Goal: Transaction & Acquisition: Book appointment/travel/reservation

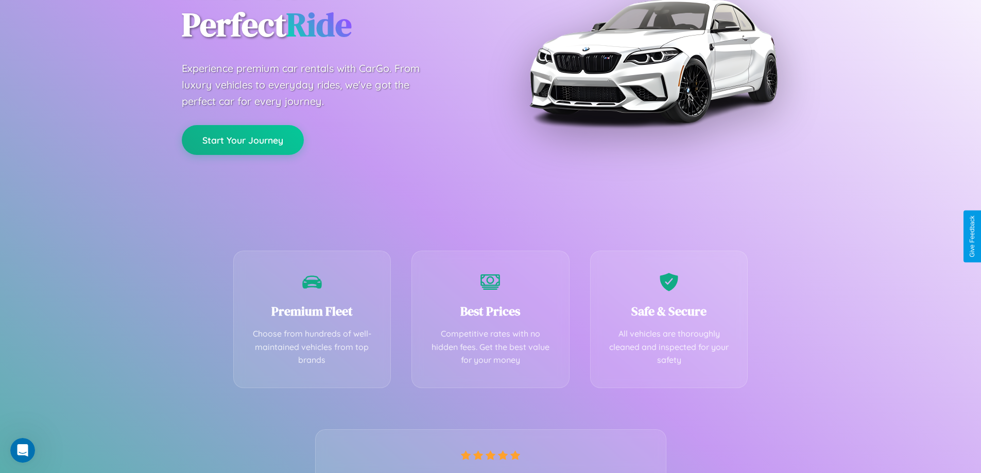
scroll to position [203, 0]
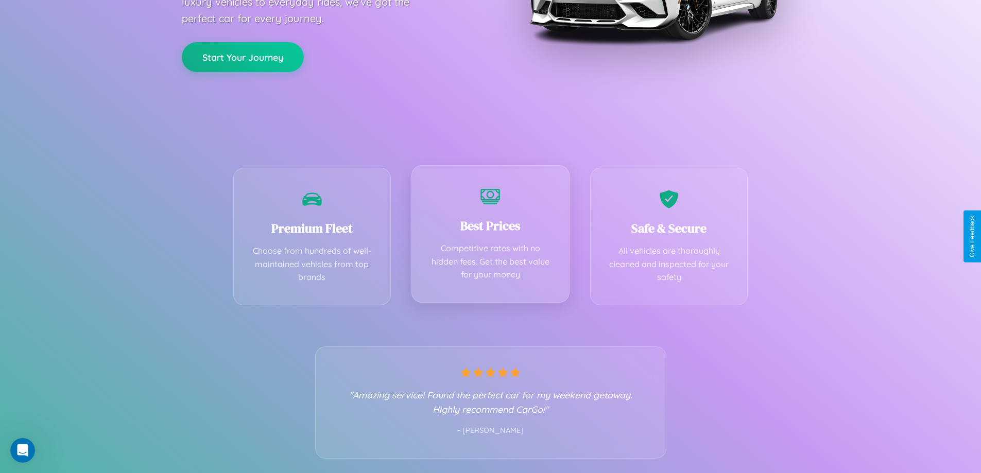
click at [490, 236] on div "Best Prices Competitive rates with no hidden fees. Get the best value for your …" at bounding box center [491, 234] width 158 height 138
click at [243, 56] on button "Start Your Journey" at bounding box center [243, 56] width 122 height 30
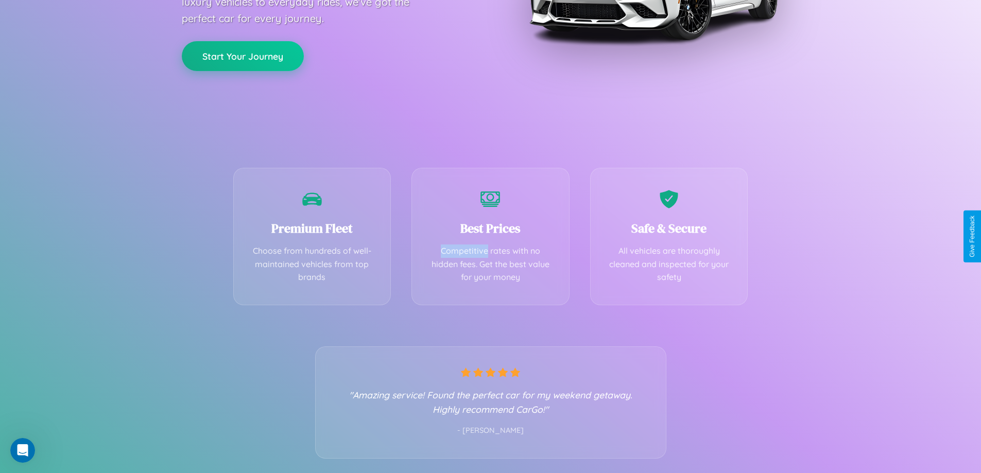
click at [243, 56] on button "Start Your Journey" at bounding box center [243, 56] width 122 height 30
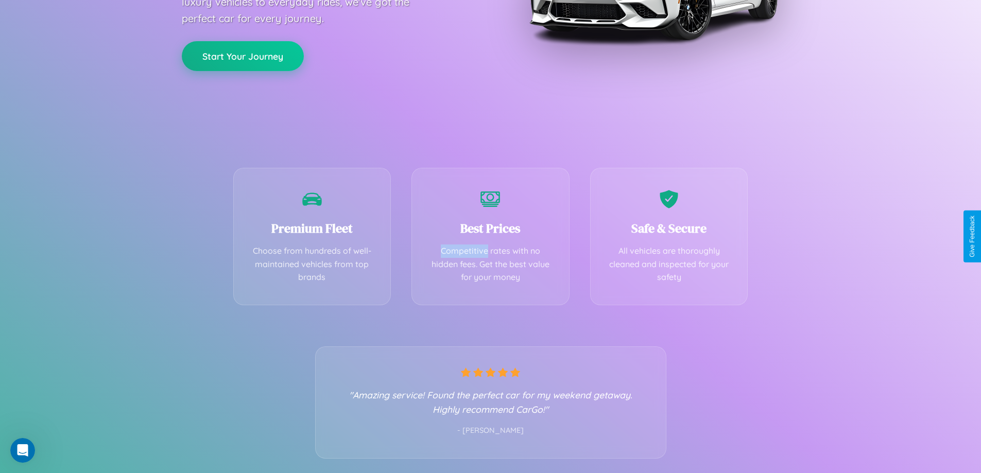
click at [243, 56] on button "Start Your Journey" at bounding box center [243, 56] width 122 height 30
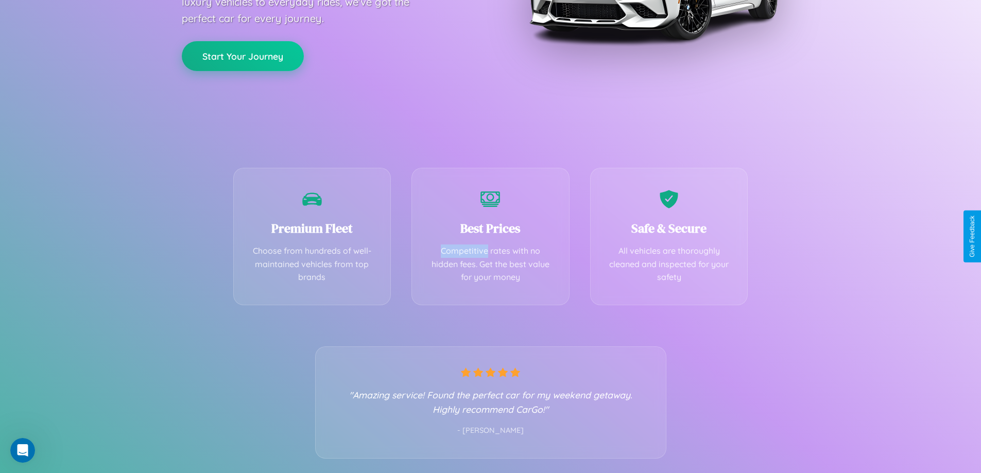
click at [243, 56] on button "Start Your Journey" at bounding box center [243, 56] width 122 height 30
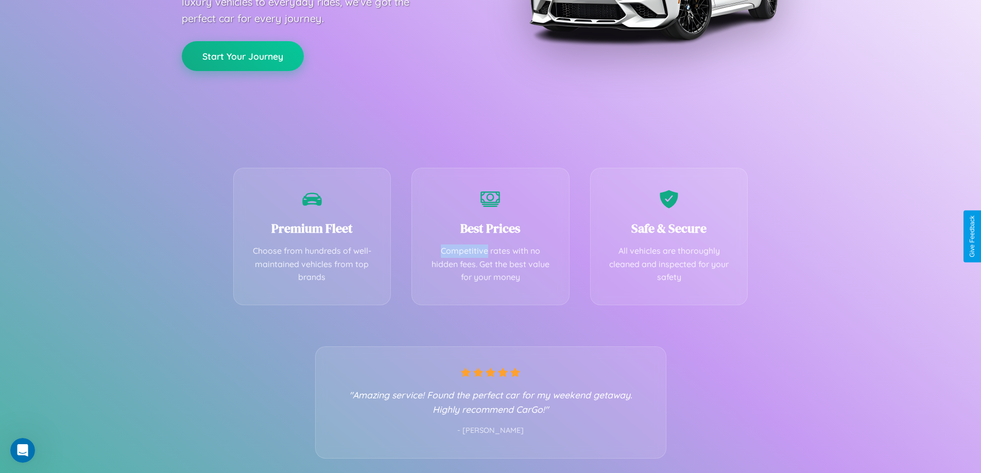
click at [243, 56] on button "Start Your Journey" at bounding box center [243, 56] width 122 height 30
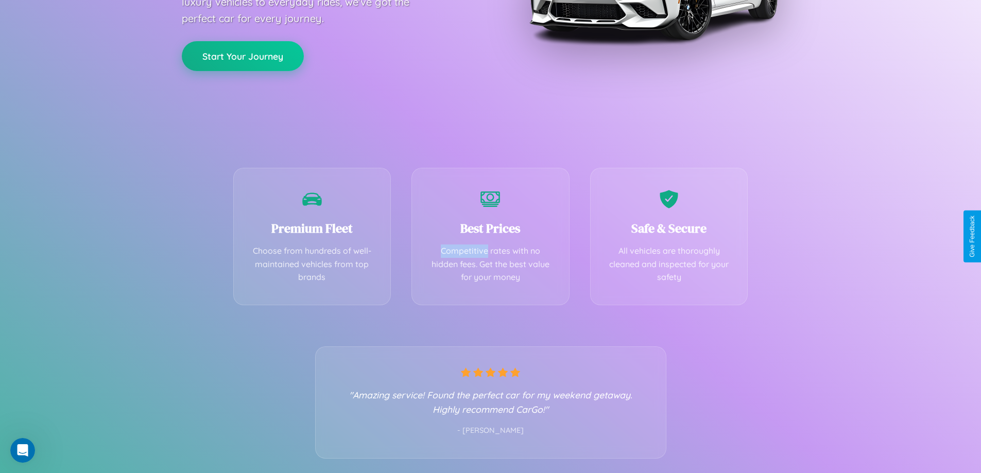
click at [243, 56] on button "Start Your Journey" at bounding box center [243, 56] width 122 height 30
